Goal: Navigation & Orientation: Go to known website

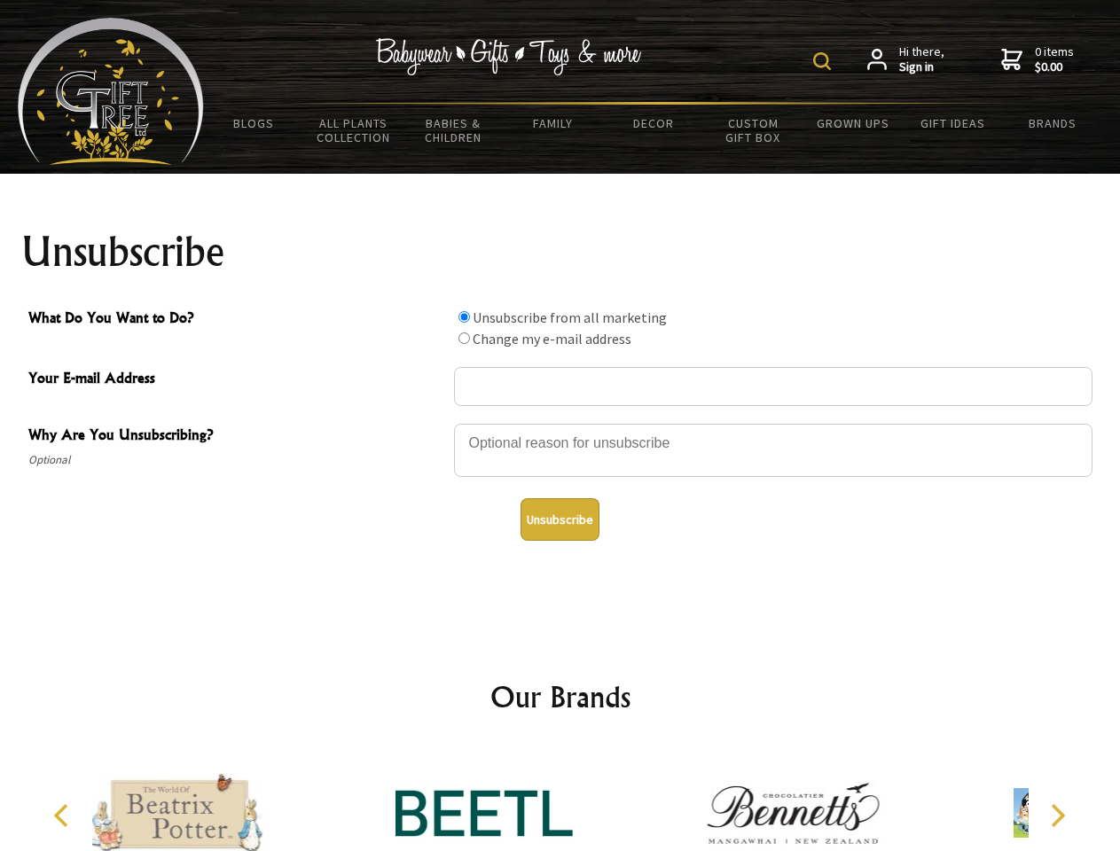
click at [825, 61] on img at bounding box center [822, 61] width 18 height 18
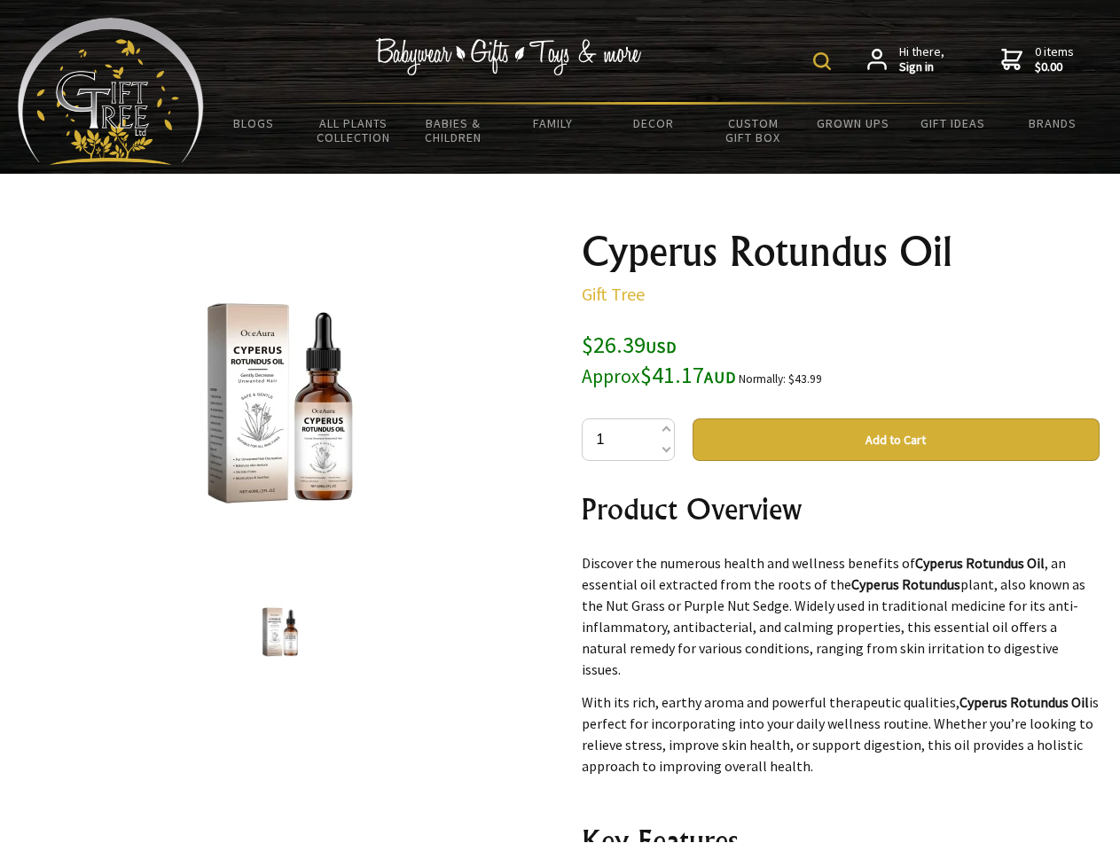
click at [825, 61] on img at bounding box center [822, 61] width 18 height 18
